Goal: Obtain resource: Obtain resource

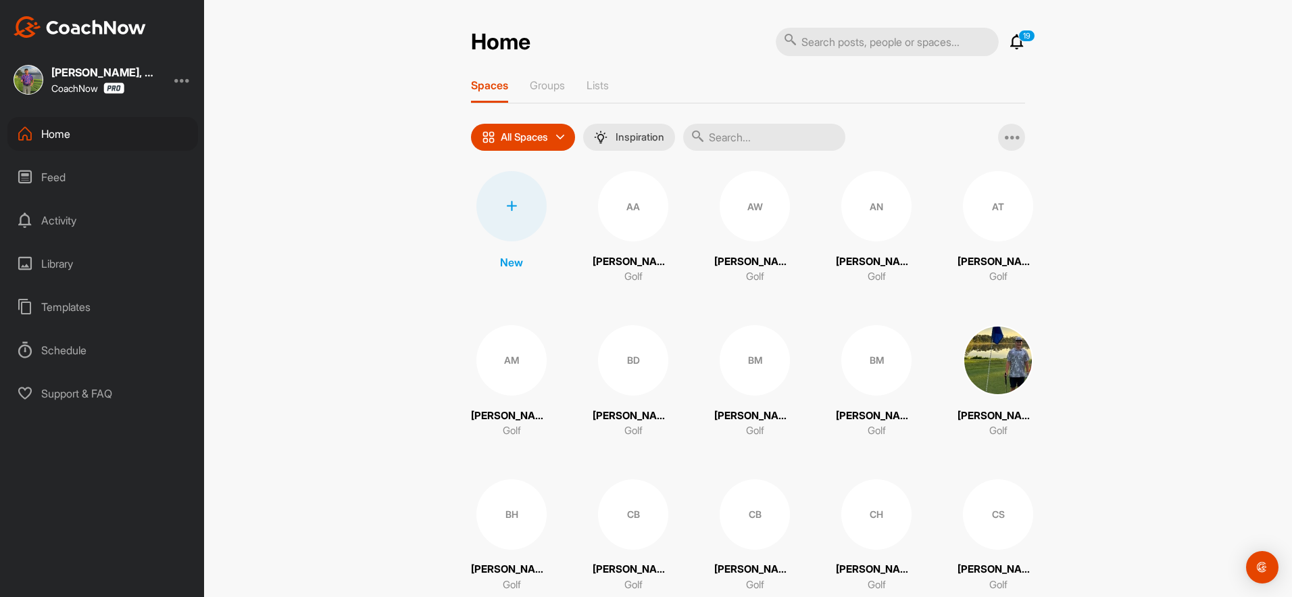
click at [819, 41] on input "text" at bounding box center [887, 42] width 223 height 28
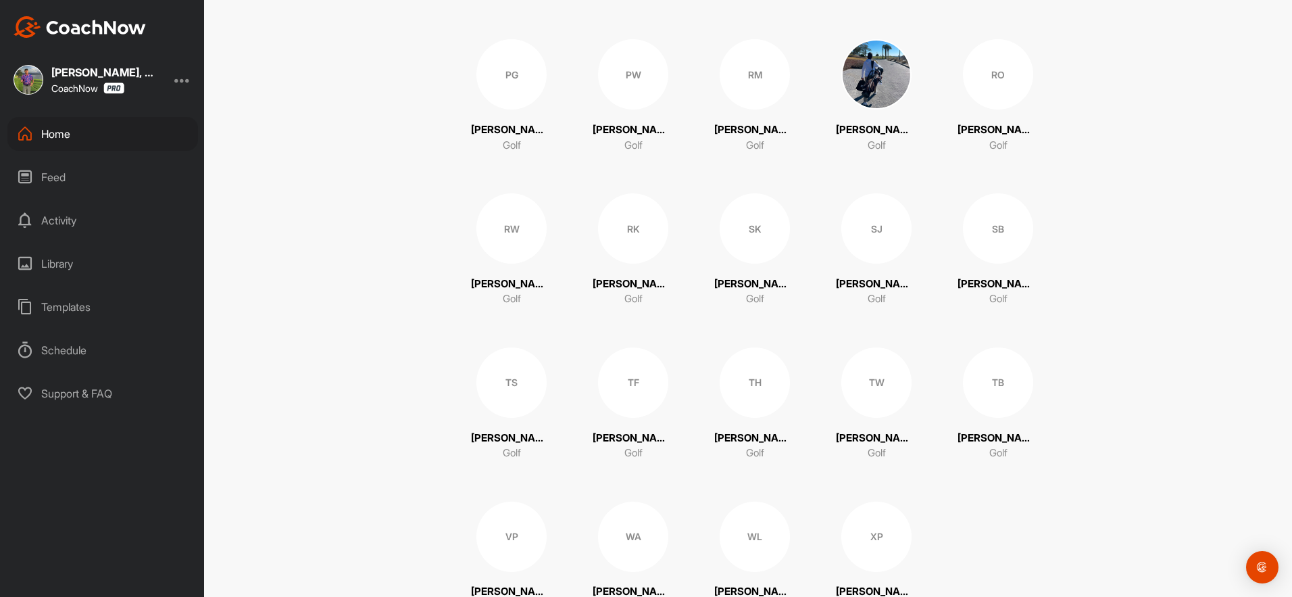
scroll to position [1887, 0]
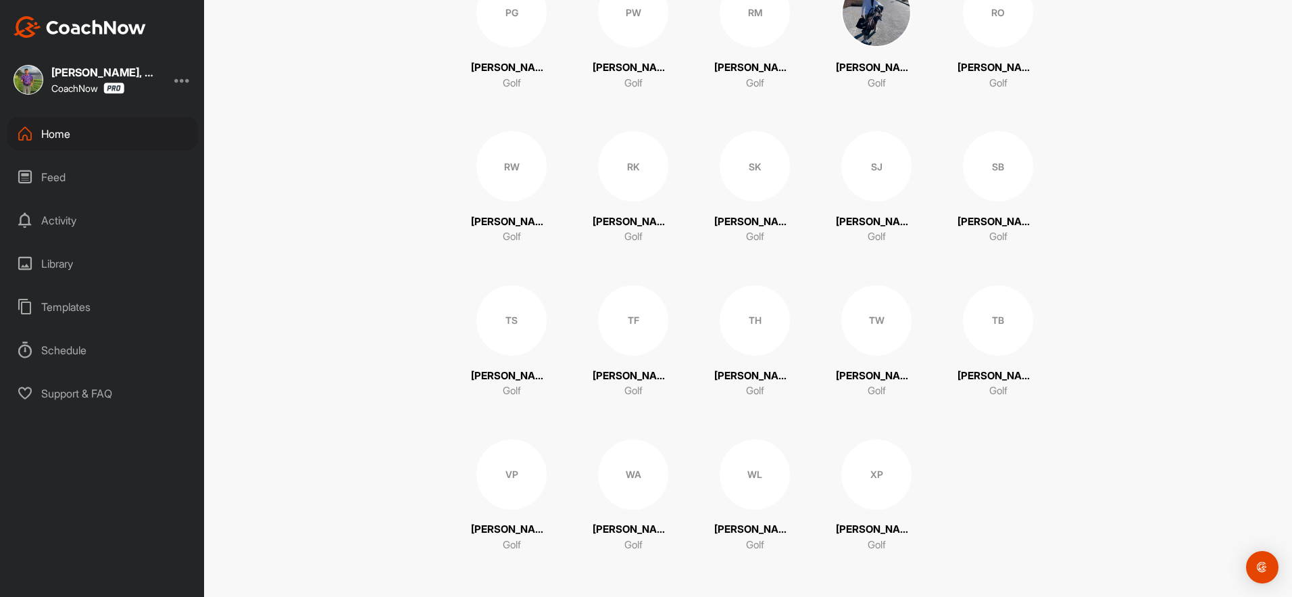
type input "theo"
click at [512, 341] on div "TS" at bounding box center [511, 320] width 70 height 70
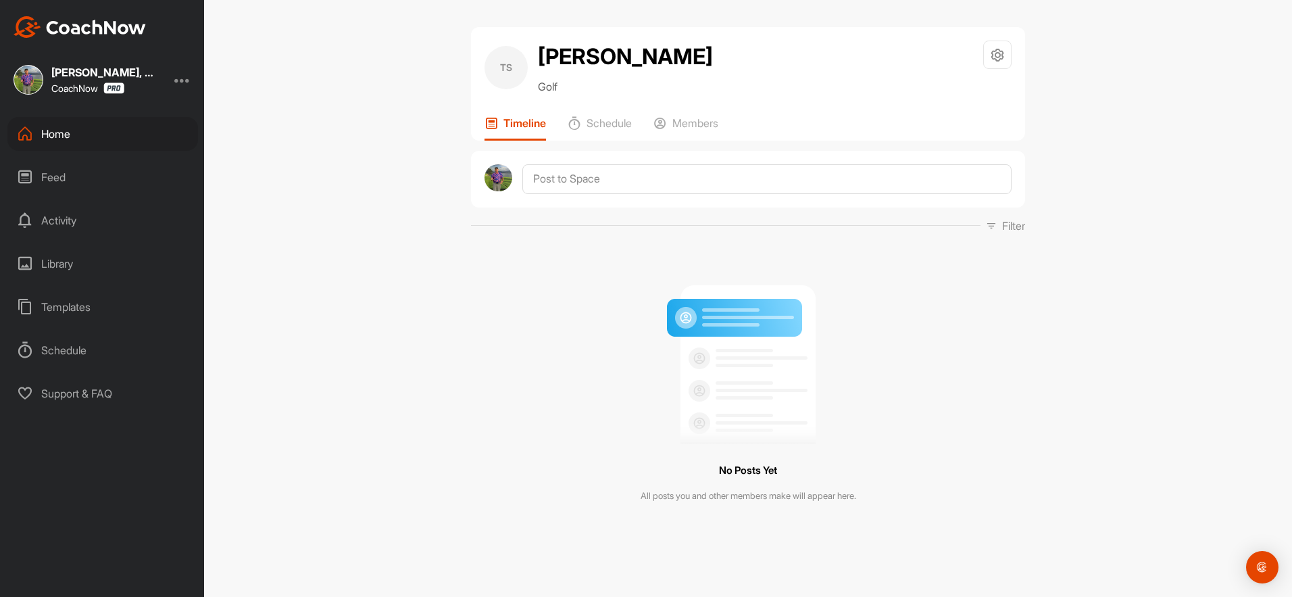
click at [80, 310] on div "Templates" at bounding box center [102, 307] width 191 height 34
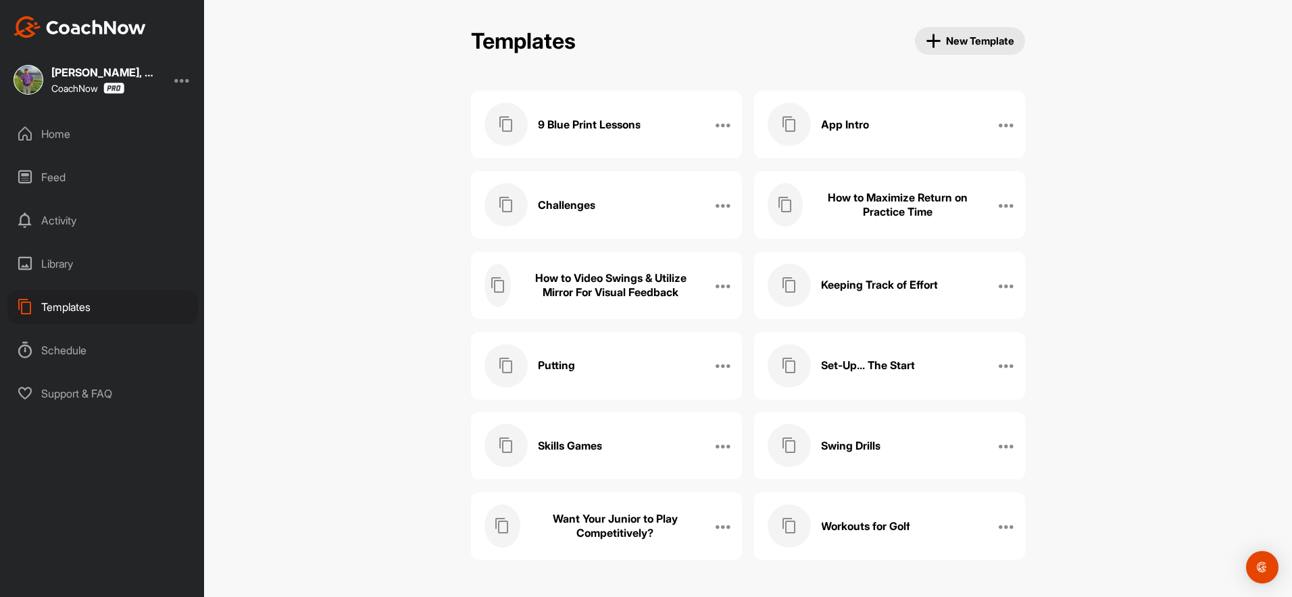
click at [668, 276] on h3 "How to Video Swings & Utilize Mirror For Visual Feedback" at bounding box center [610, 285] width 178 height 28
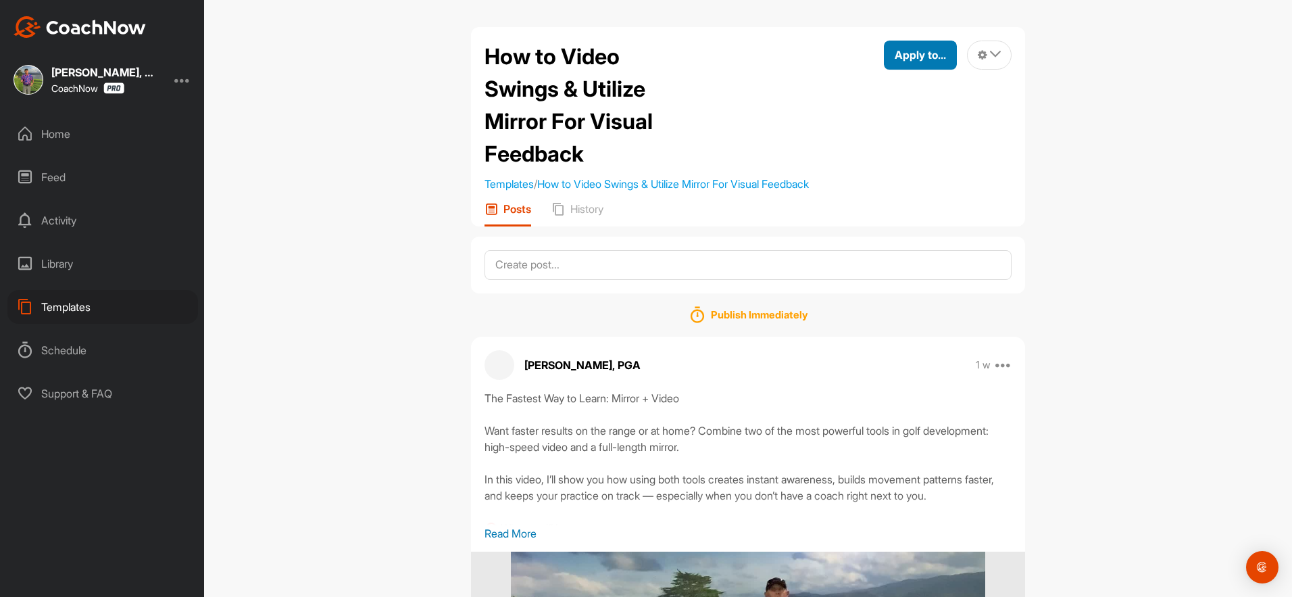
click at [927, 59] on span "Apply to..." at bounding box center [920, 55] width 51 height 14
click at [882, 100] on p "Apply to Space" at bounding box center [896, 100] width 70 height 11
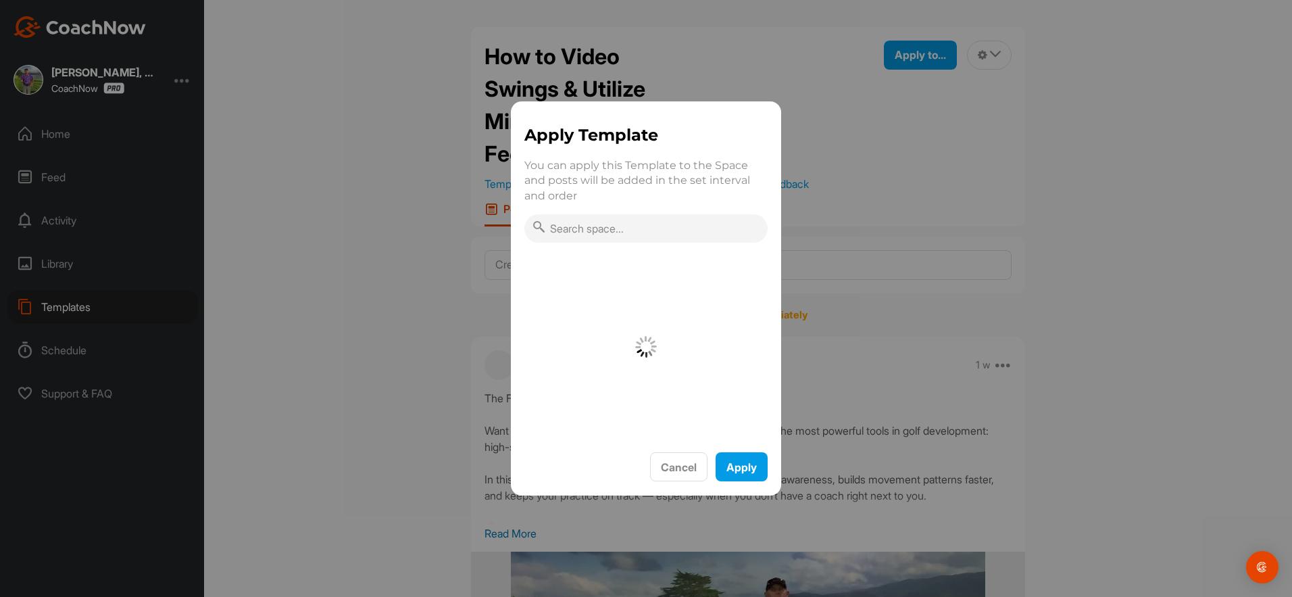
click at [600, 235] on input "text" at bounding box center [645, 228] width 243 height 28
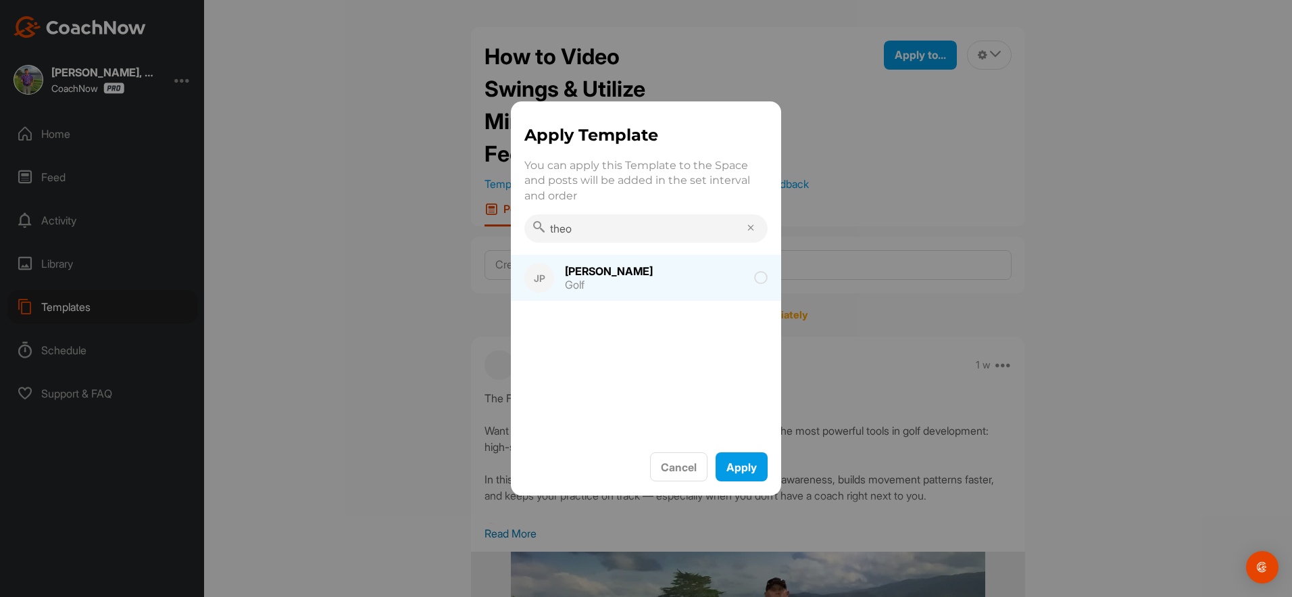
type input "theo"
click at [626, 266] on div "[PERSON_NAME] Golf" at bounding box center [610, 277] width 112 height 41
click at [739, 460] on button "Apply" at bounding box center [742, 466] width 52 height 29
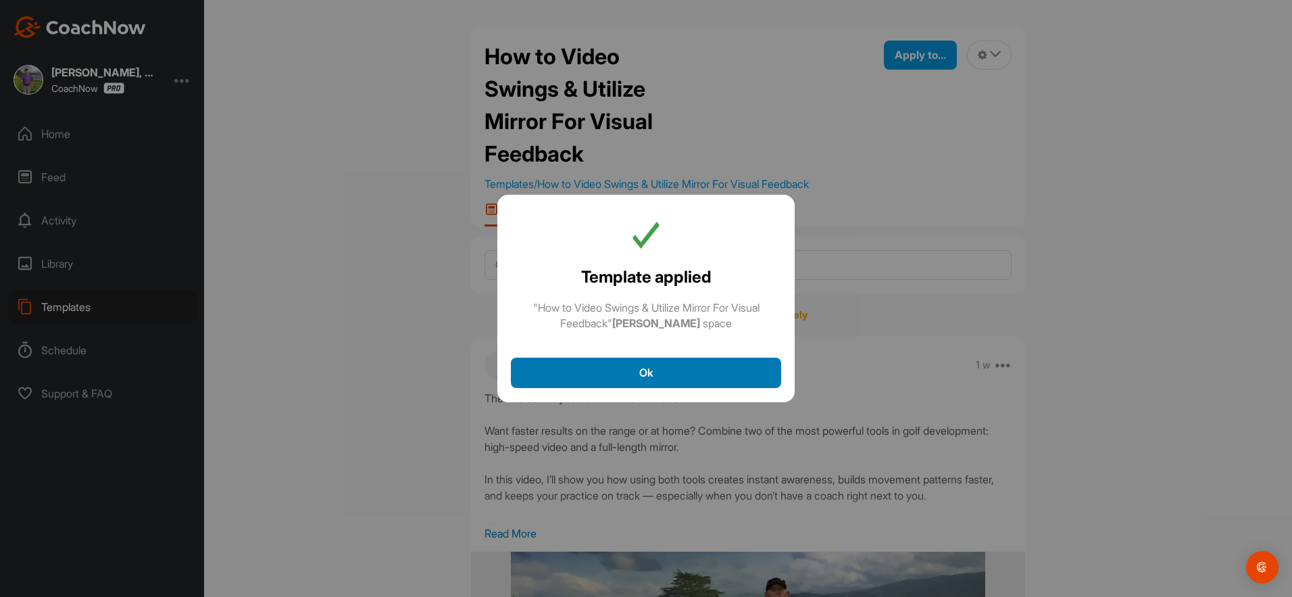
click at [659, 369] on button "Ok" at bounding box center [646, 373] width 270 height 30
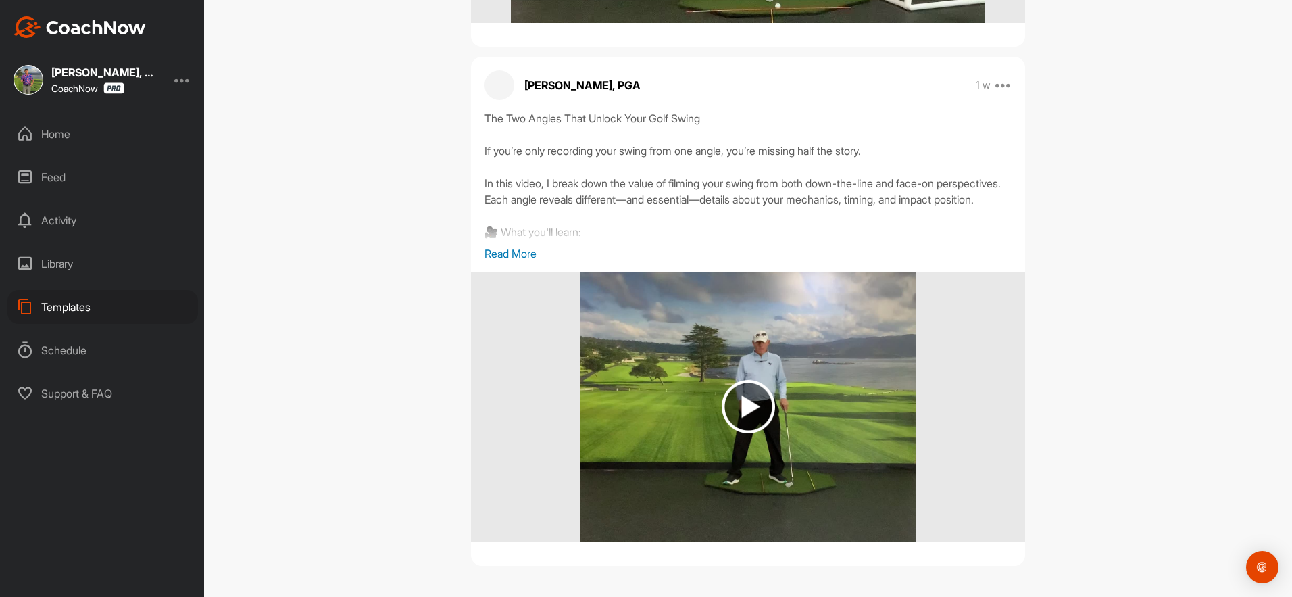
scroll to position [596, 0]
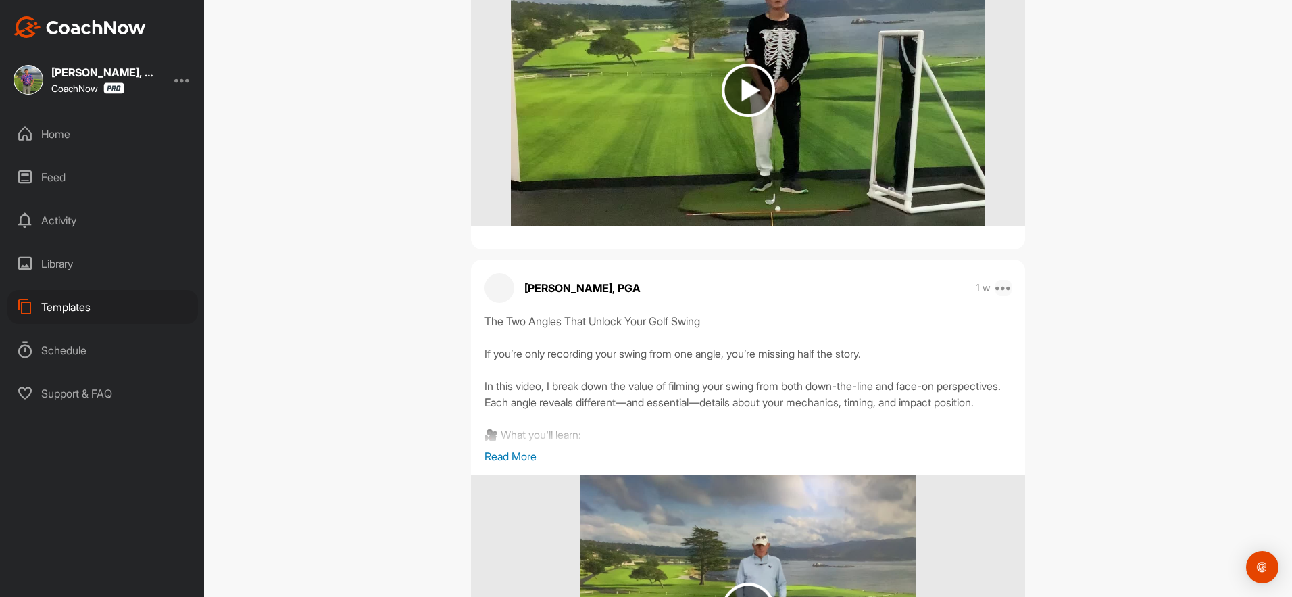
click at [1004, 289] on icon at bounding box center [1004, 288] width 16 height 16
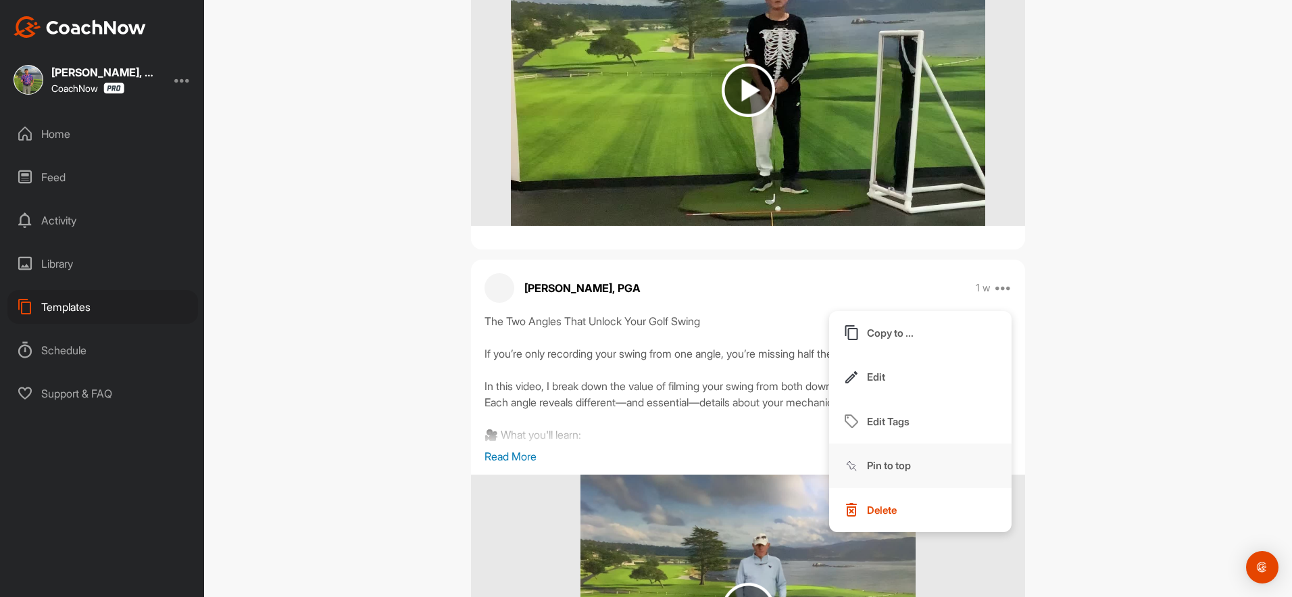
click at [892, 464] on p "Pin to top" at bounding box center [889, 465] width 44 height 14
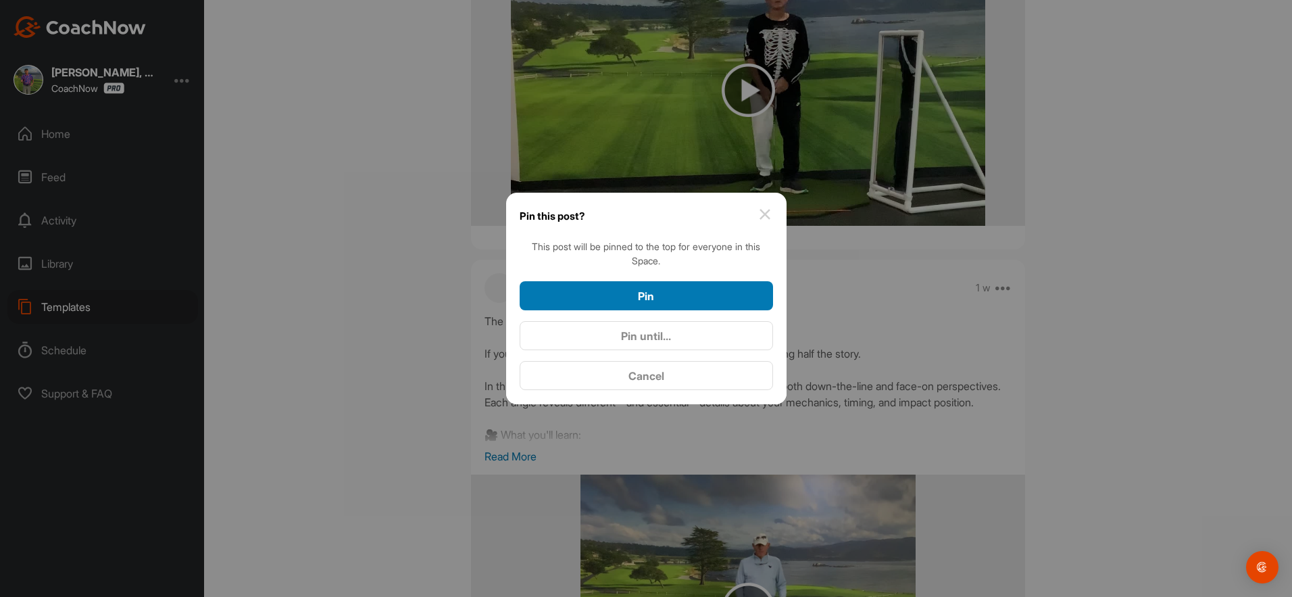
click at [664, 295] on div "Pin" at bounding box center [647, 296] width 232 height 16
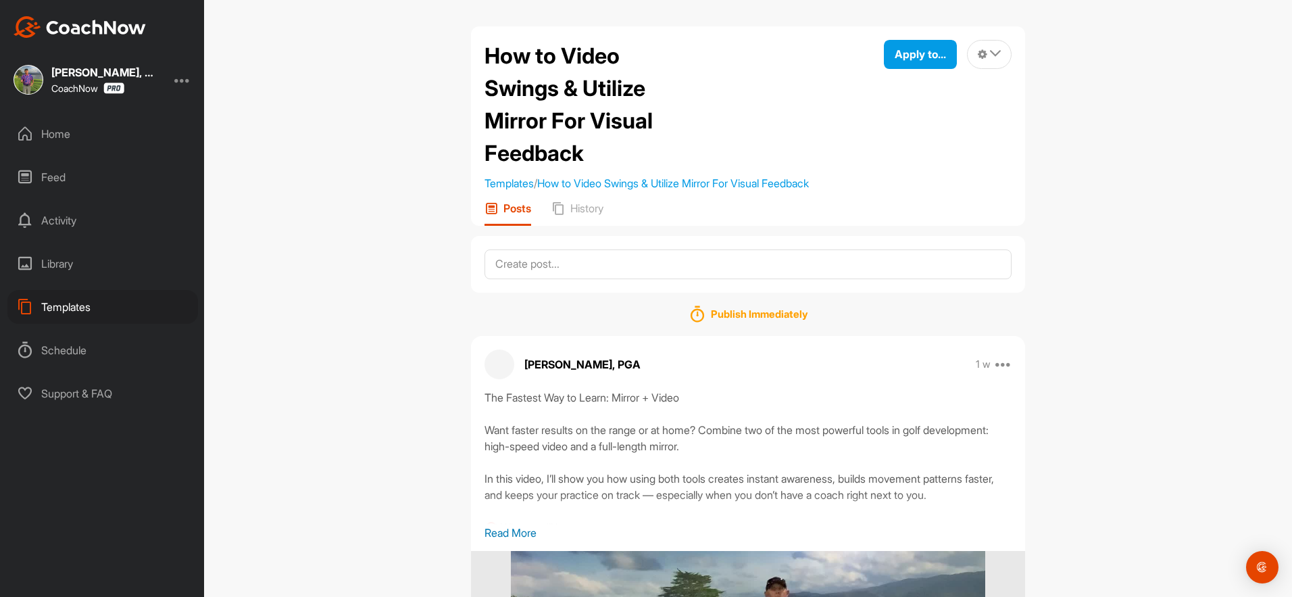
scroll to position [0, 0]
